Goal: Task Accomplishment & Management: Manage account settings

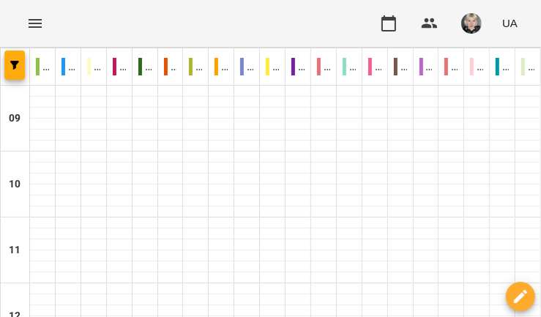
scroll to position [615, 0]
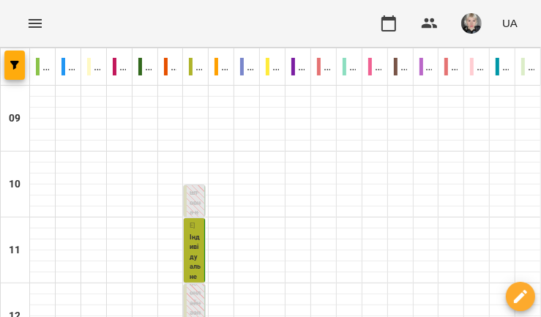
scroll to position [350, 0]
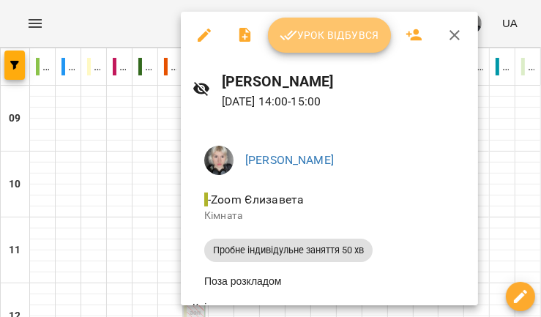
click at [322, 28] on span "Урок відбувся" at bounding box center [330, 35] width 100 height 18
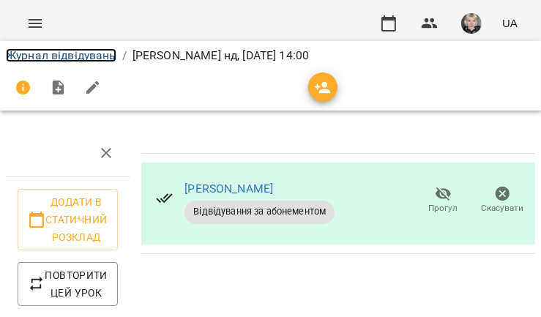
click at [79, 55] on link "Журнал відвідувань" at bounding box center [61, 55] width 111 height 14
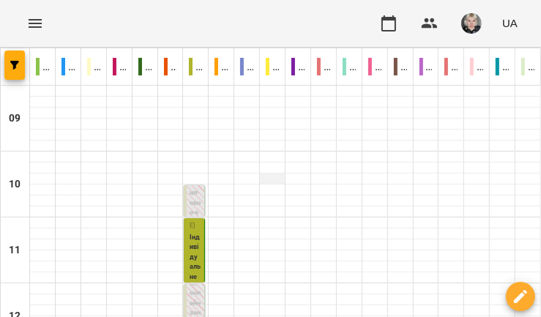
scroll to position [773, 0]
type input "**********"
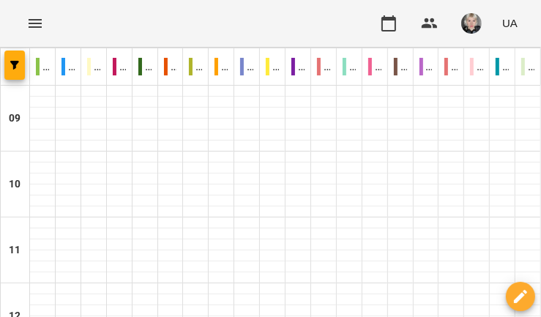
scroll to position [702, 0]
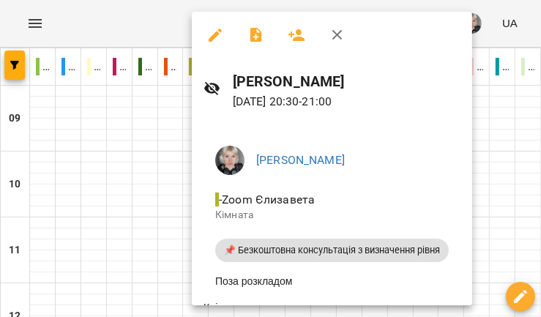
click at [127, 181] on div at bounding box center [270, 158] width 541 height 317
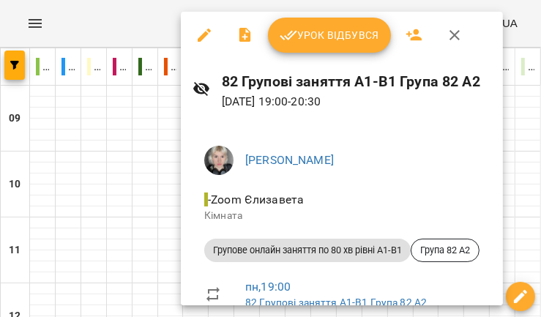
click at [157, 124] on div at bounding box center [270, 158] width 541 height 317
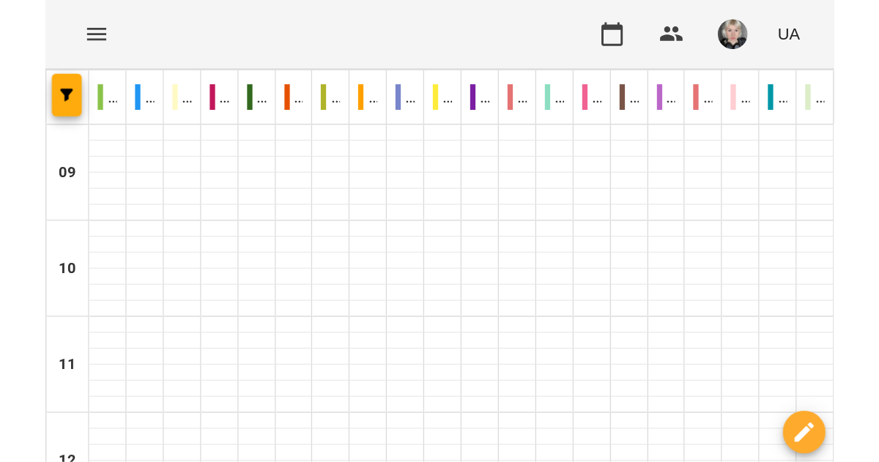
scroll to position [773, 0]
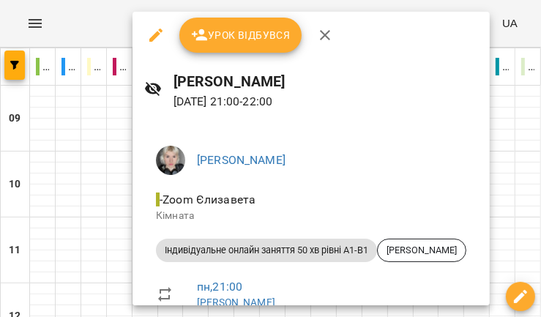
click at [164, 144] on li "[PERSON_NAME]" at bounding box center [311, 160] width 334 height 41
click at [100, 98] on div at bounding box center [270, 158] width 541 height 317
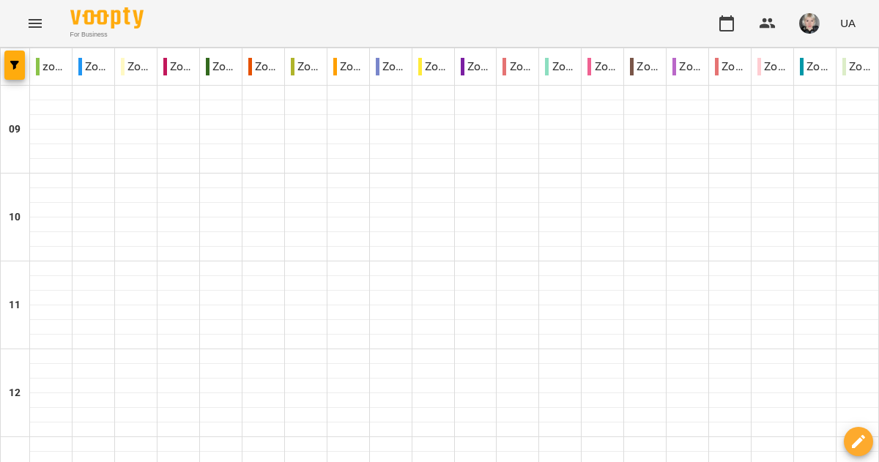
scroll to position [951, 0]
